Goal: Communication & Community: Answer question/provide support

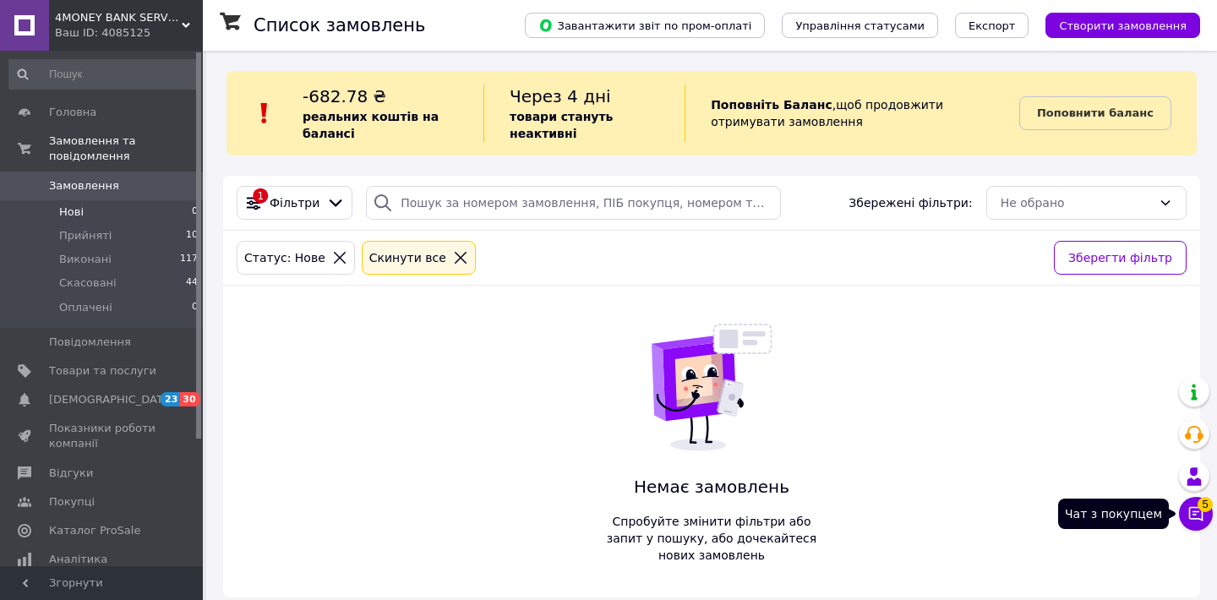
click at [1183, 517] on button "Чат з покупцем 5" at bounding box center [1196, 514] width 34 height 34
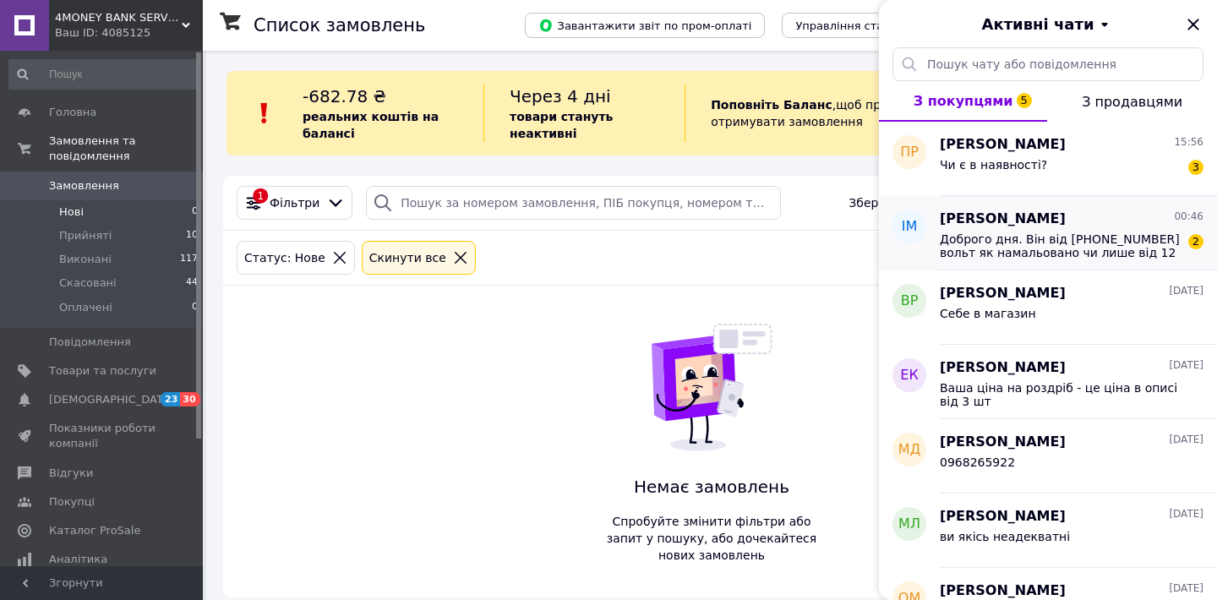
click at [975, 219] on span "[PERSON_NAME]" at bounding box center [1003, 219] width 126 height 19
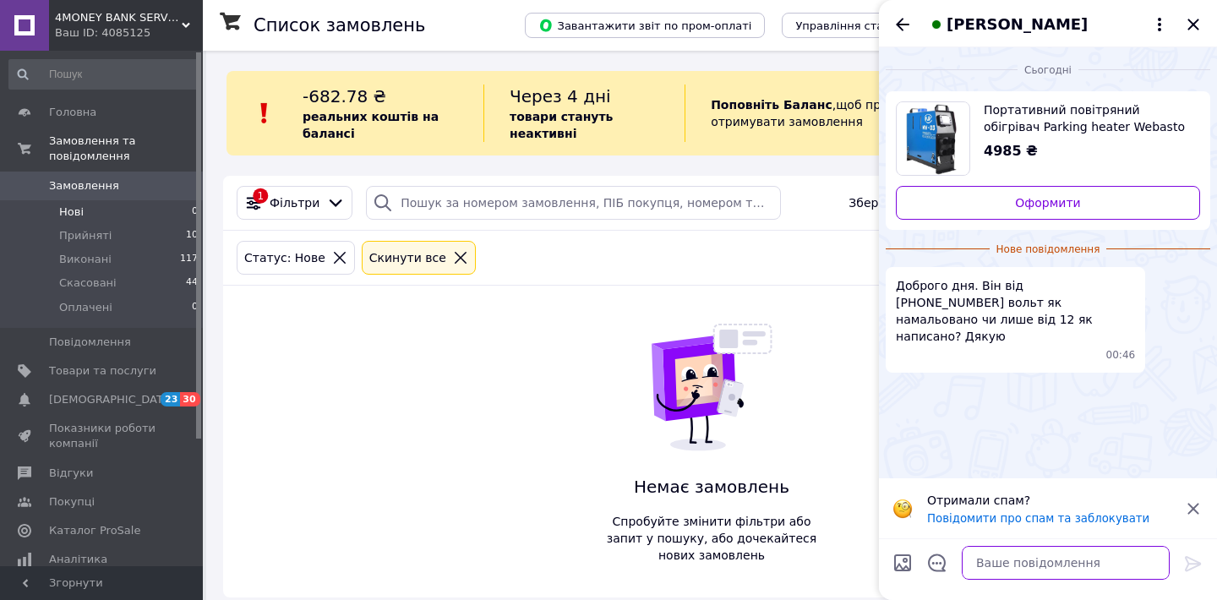
click at [976, 553] on textarea at bounding box center [1066, 563] width 208 height 34
type textarea "Вітаю! Тільки 12V"
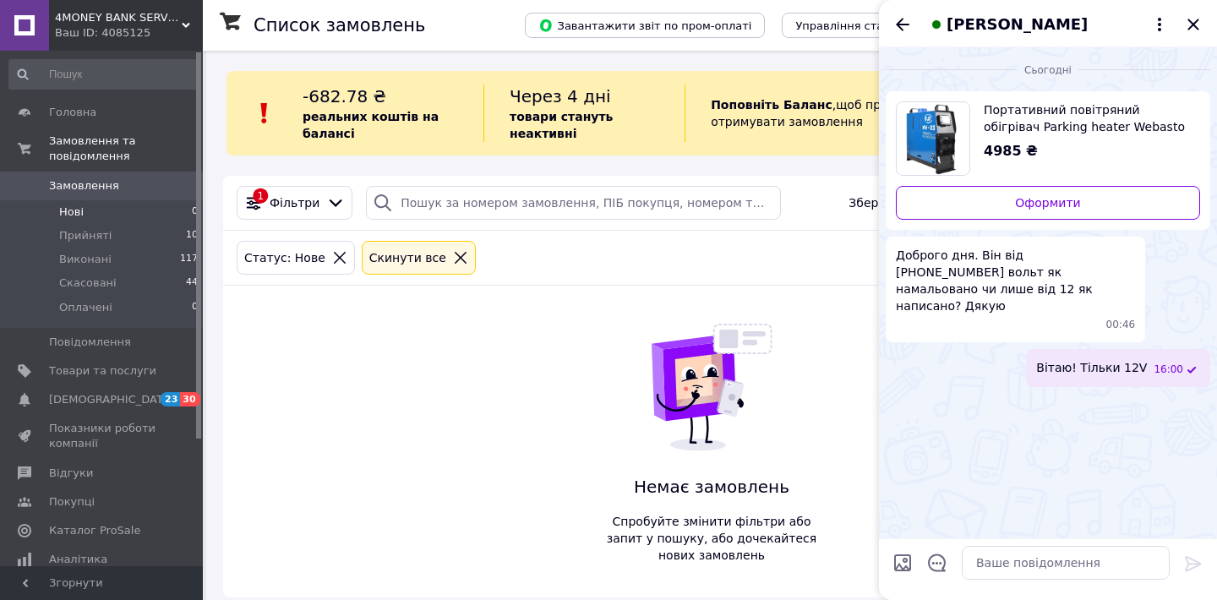
click at [903, 25] on icon "Назад" at bounding box center [903, 24] width 20 height 20
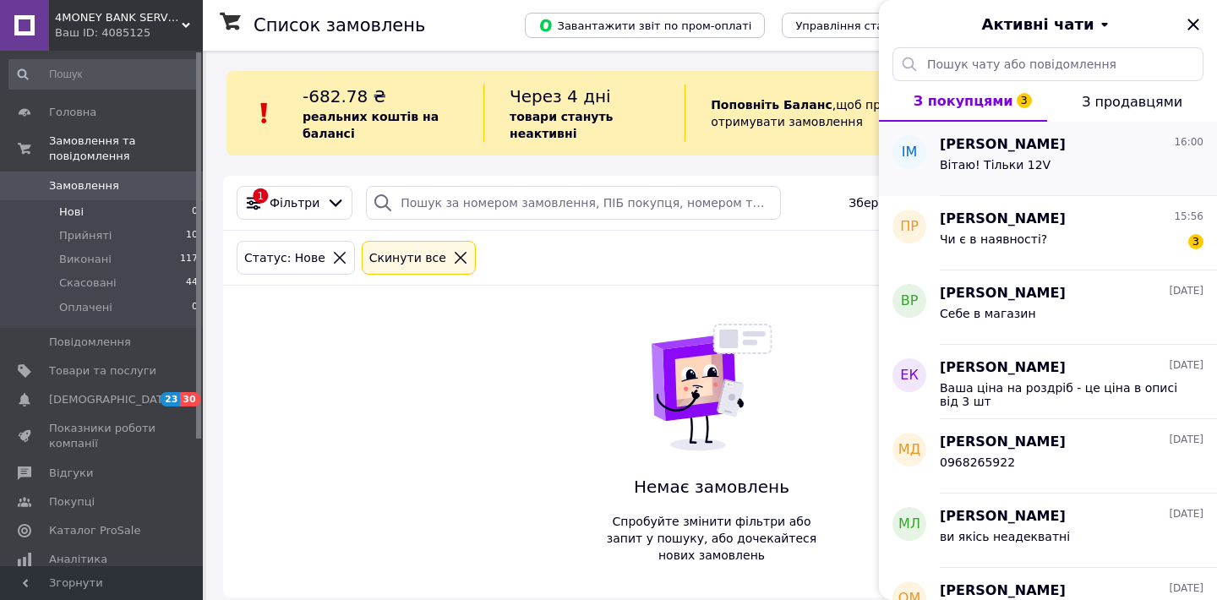
click at [958, 161] on span "Вітаю! Тільки 12V" at bounding box center [995, 165] width 111 height 14
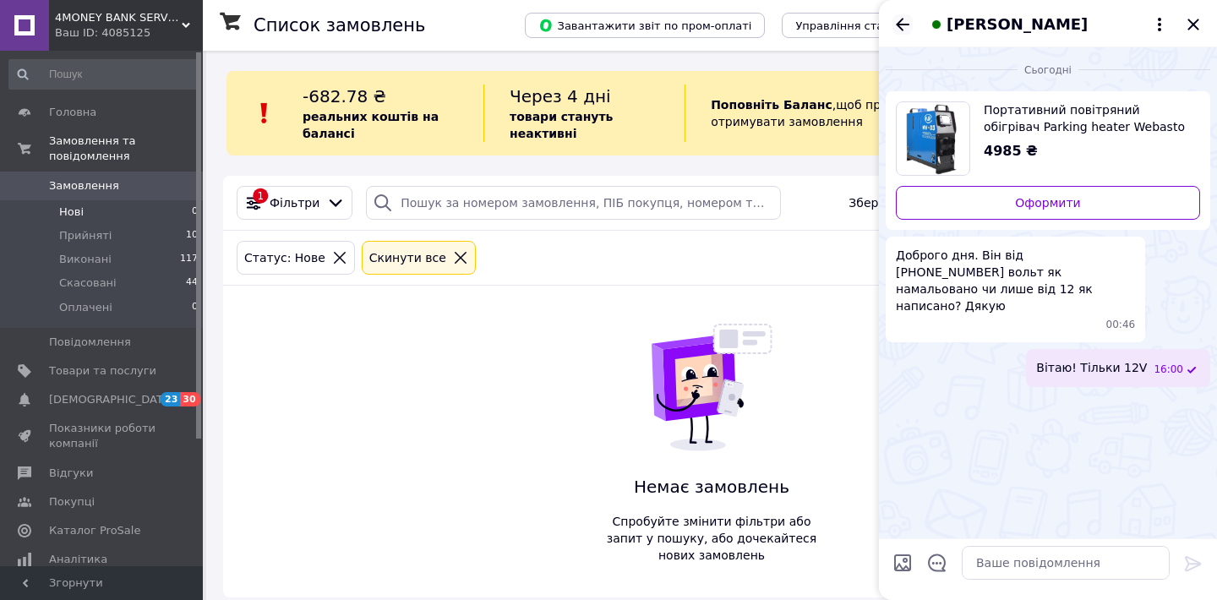
click at [904, 33] on icon "Назад" at bounding box center [903, 24] width 20 height 20
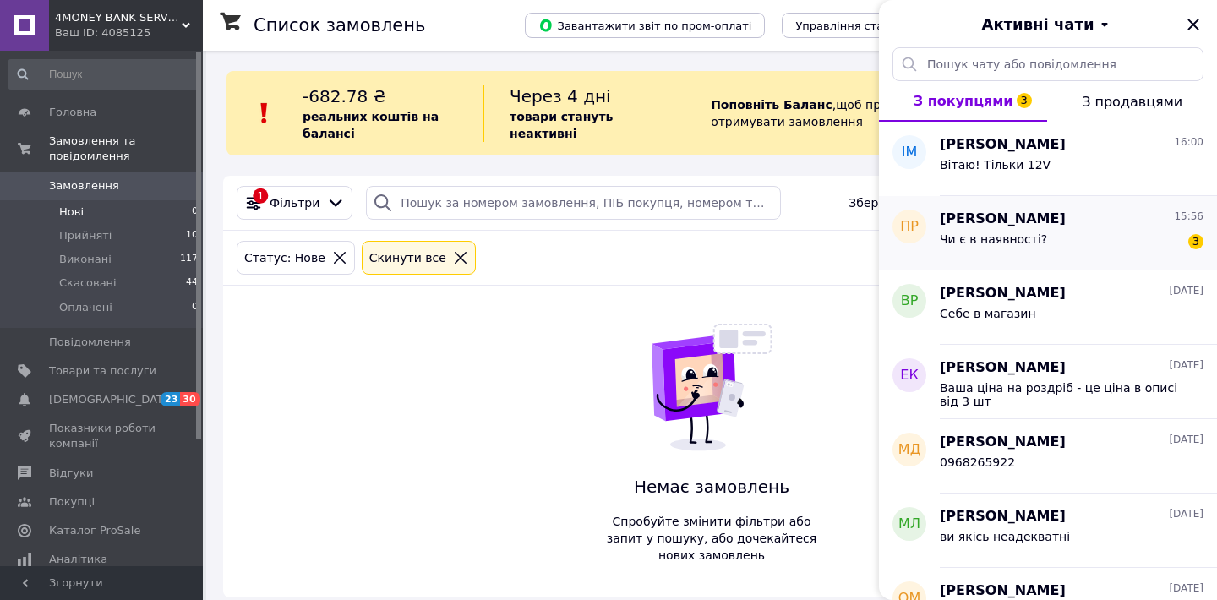
click at [977, 262] on div "[PERSON_NAME] 15:56 Чи є в наявності? 3" at bounding box center [1078, 233] width 277 height 74
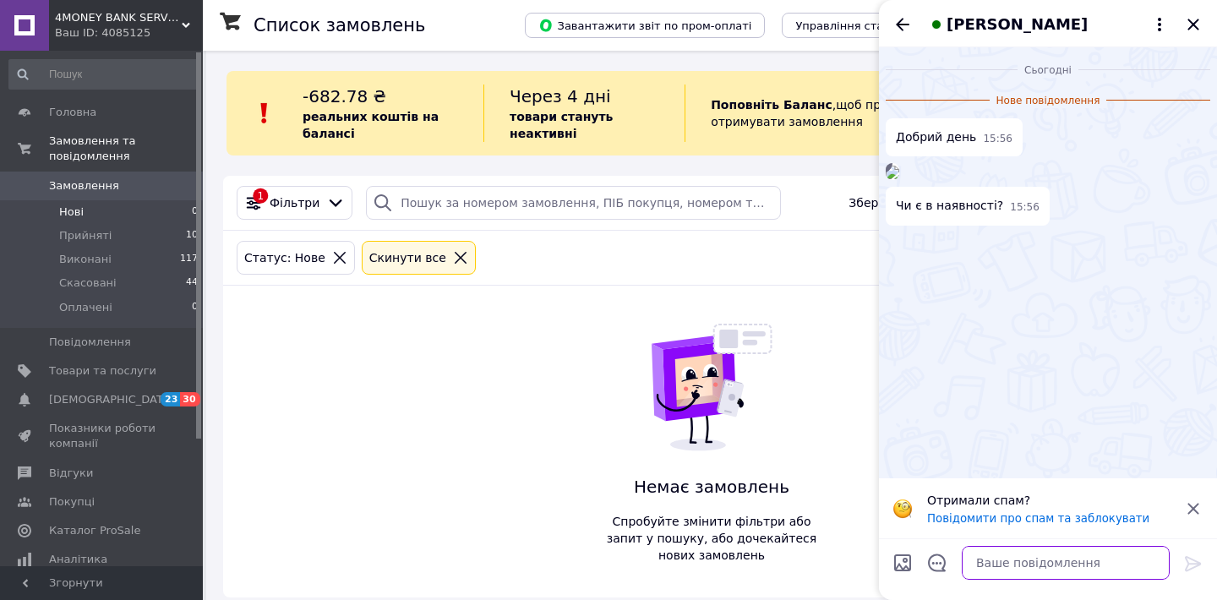
click at [999, 555] on textarea at bounding box center [1066, 563] width 208 height 34
type textarea "S"
type textarea "D"
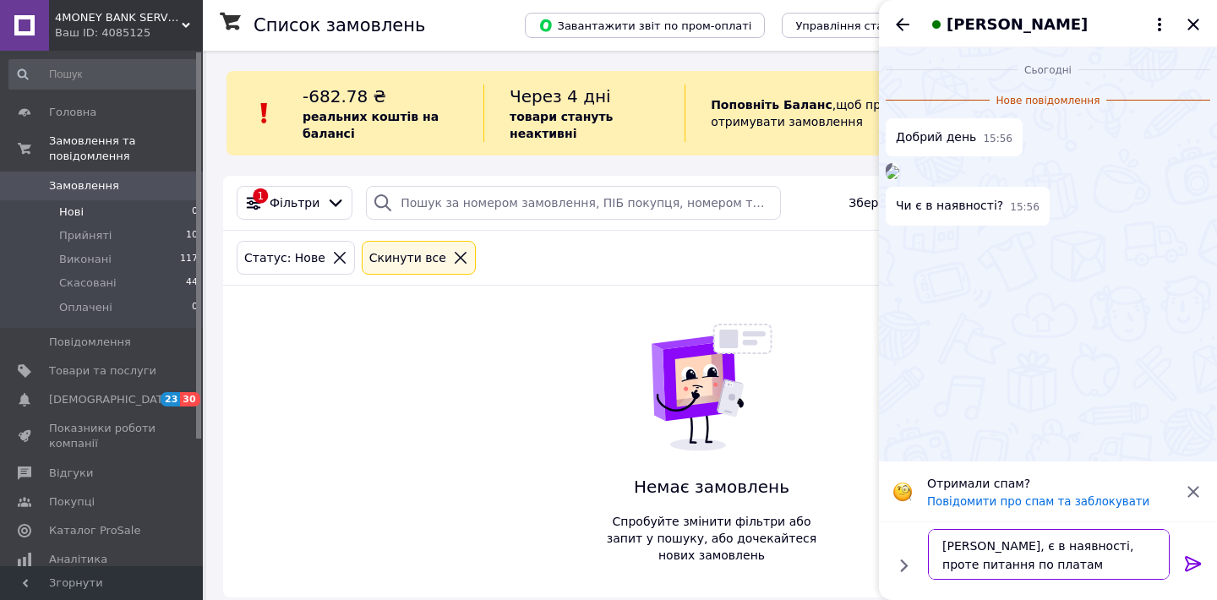
type textarea "[PERSON_NAME], є в наявності, проте питання по платам"
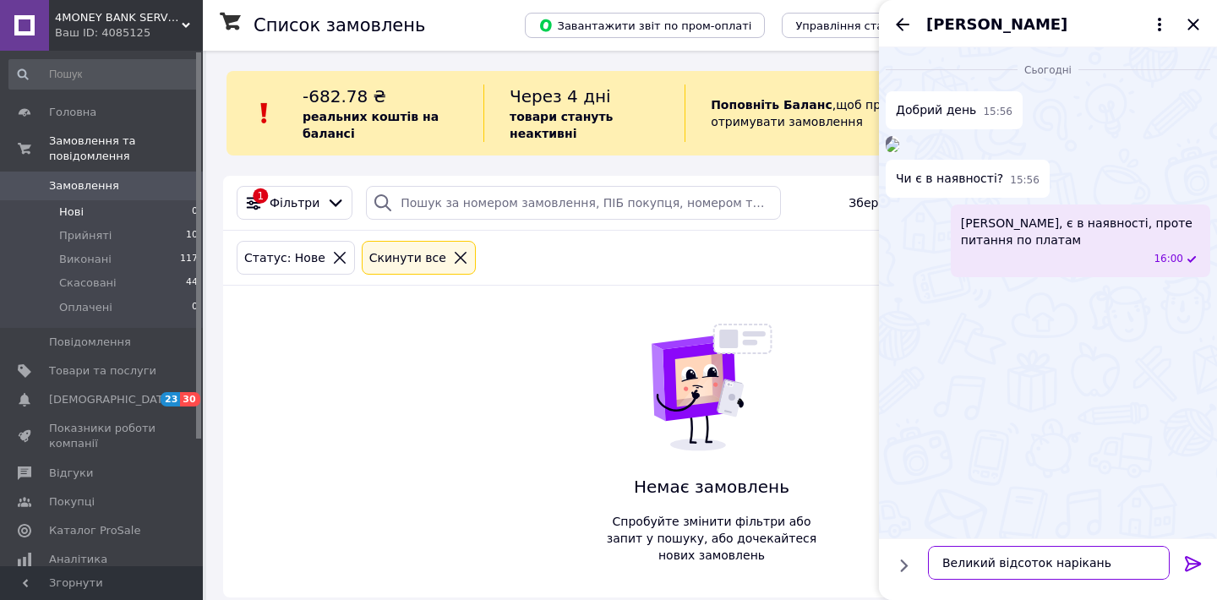
type textarea "Великий відсоток нарікань"
type textarea "Радимо інші моделі"
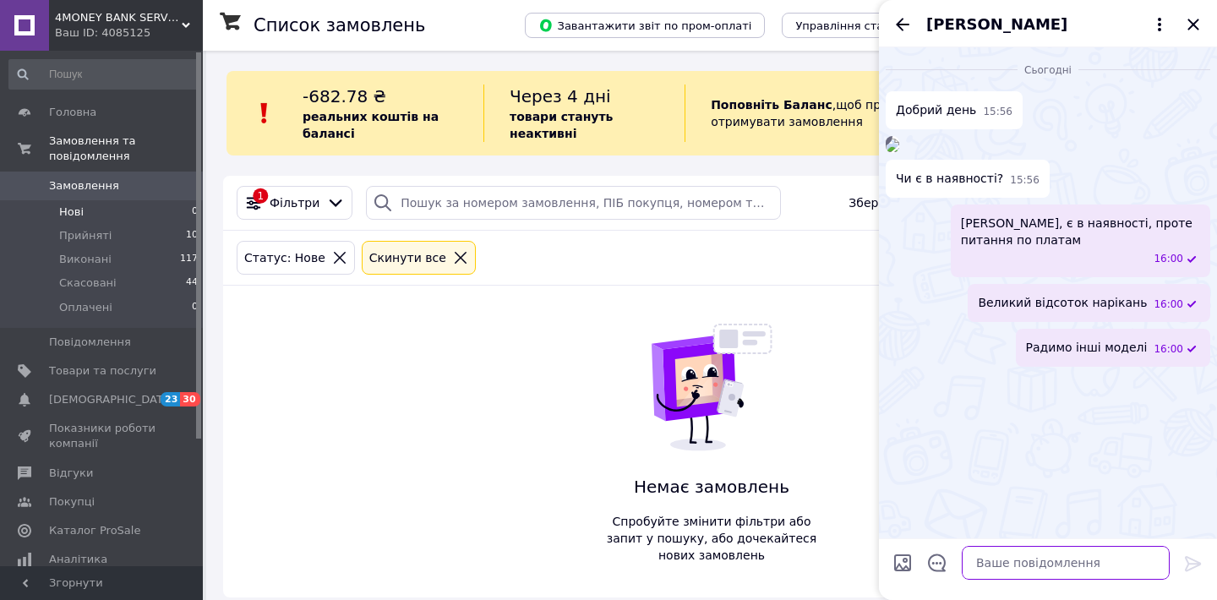
scroll to position [72, 0]
click at [1185, 24] on icon "Закрити" at bounding box center [1194, 24] width 20 height 20
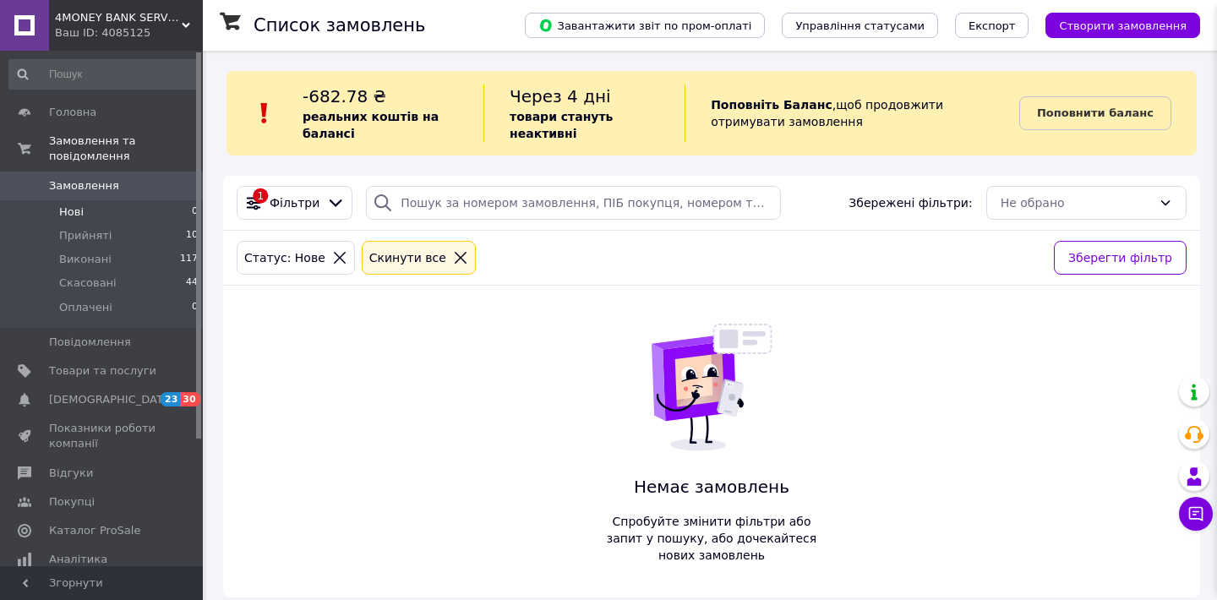
click at [1185, 24] on body "4MONEY BANK SERVICE Ваш ID: 4085125 Сайт 4MONEY BANK SERVICE Кабінет покупця Пе…" at bounding box center [608, 307] width 1217 height 615
